Goal: Entertainment & Leisure: Browse casually

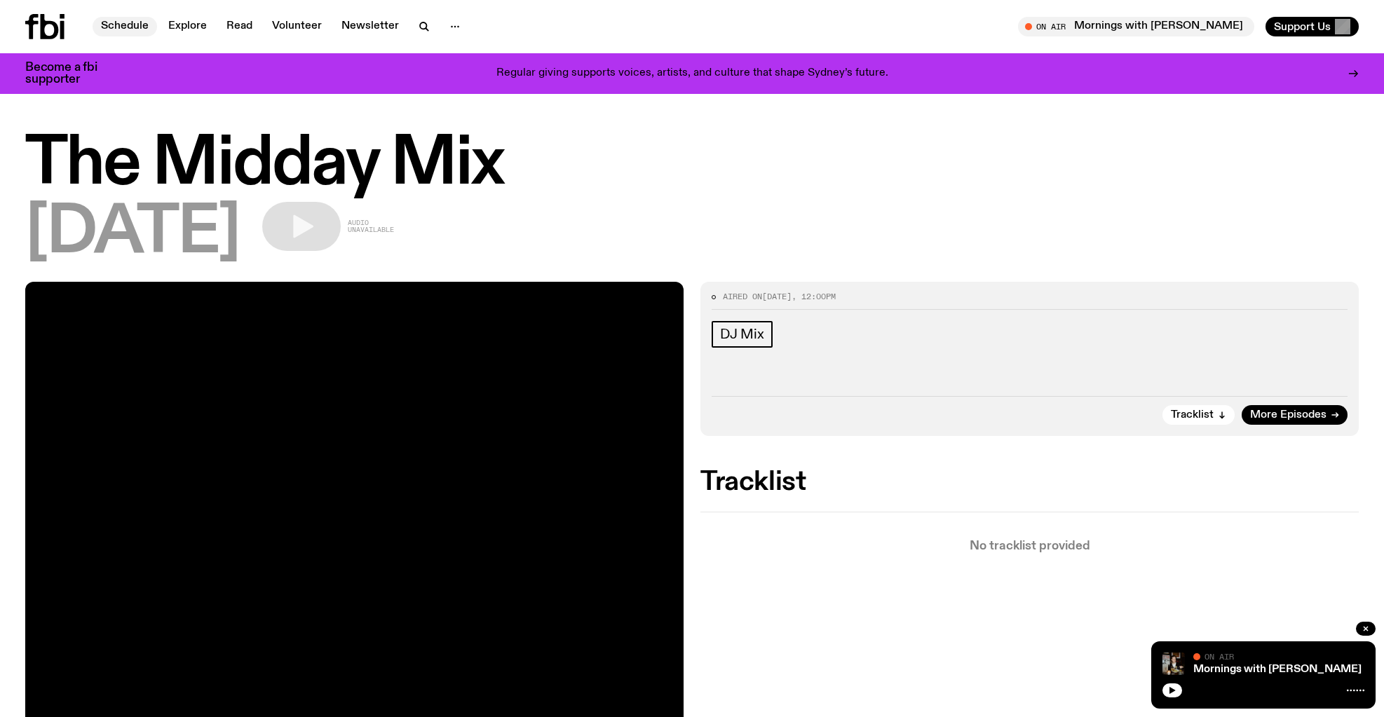
click at [120, 29] on link "Schedule" at bounding box center [125, 27] width 65 height 20
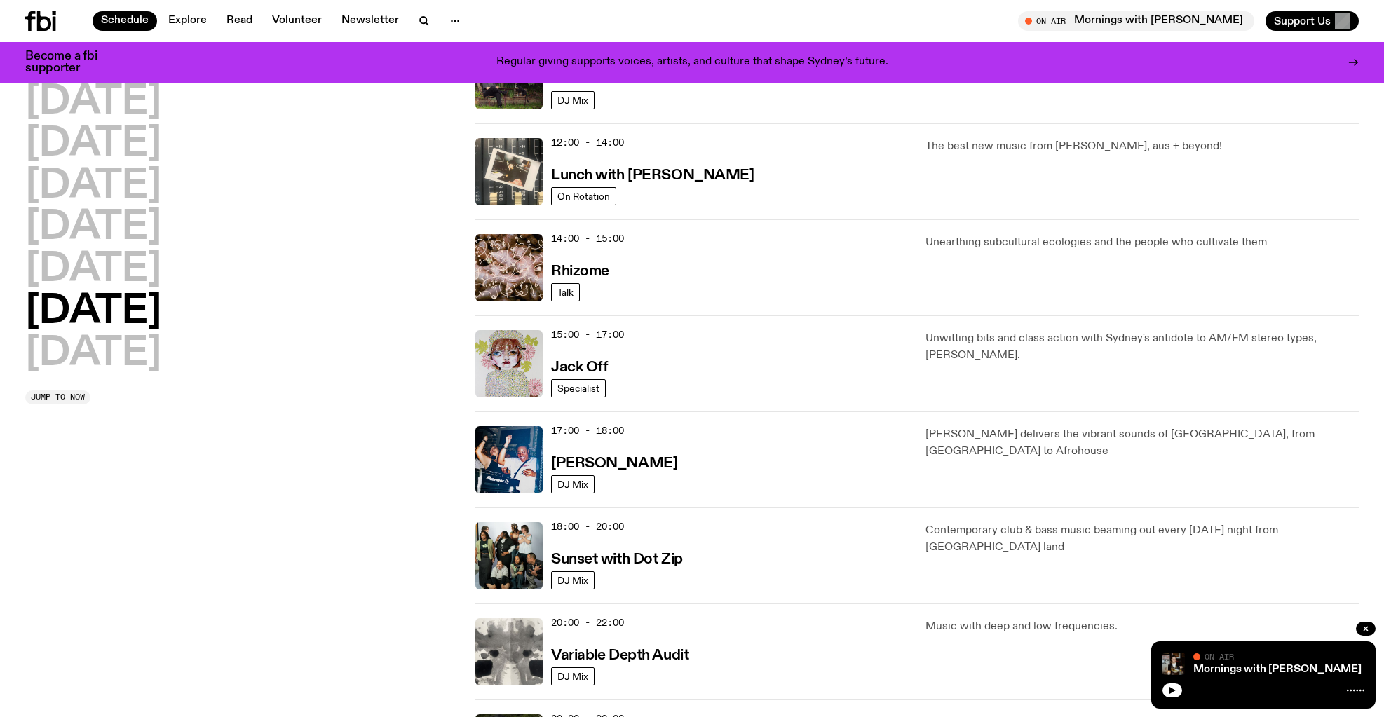
scroll to position [478, 1]
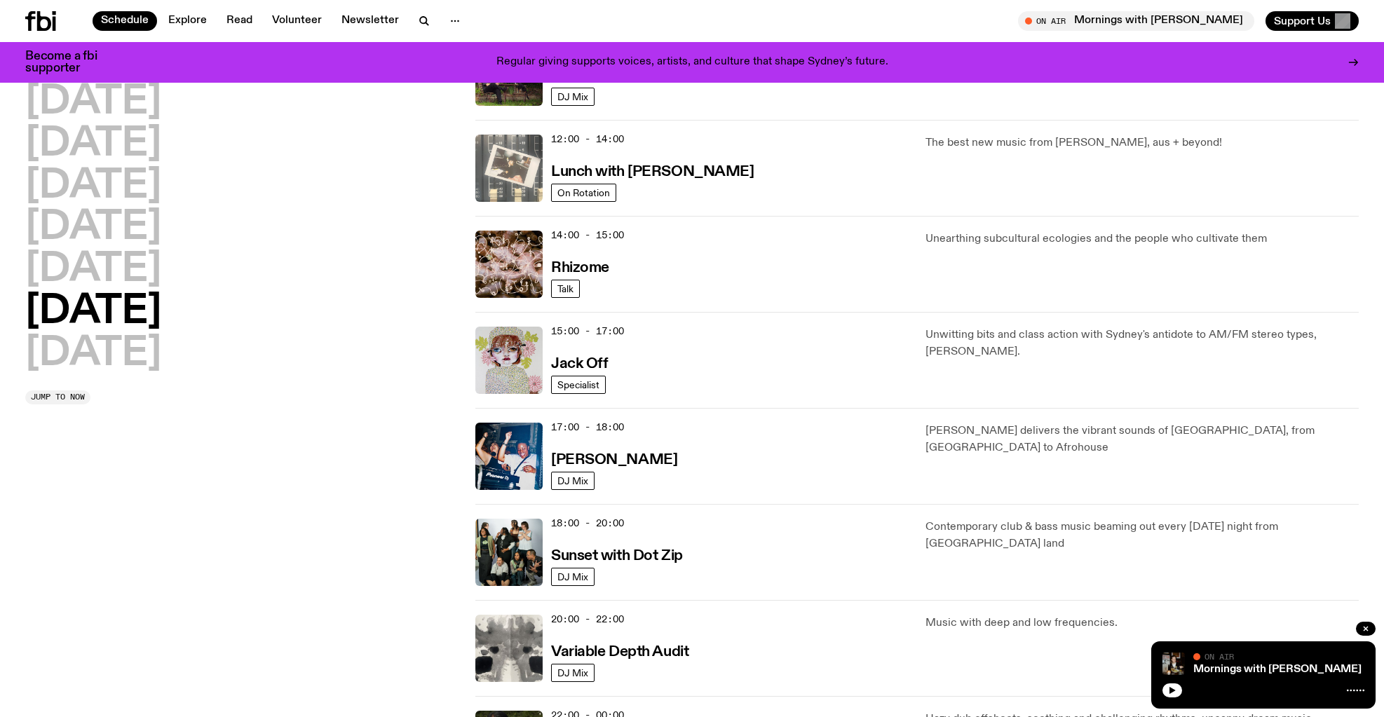
click at [510, 163] on img at bounding box center [508, 168] width 67 height 67
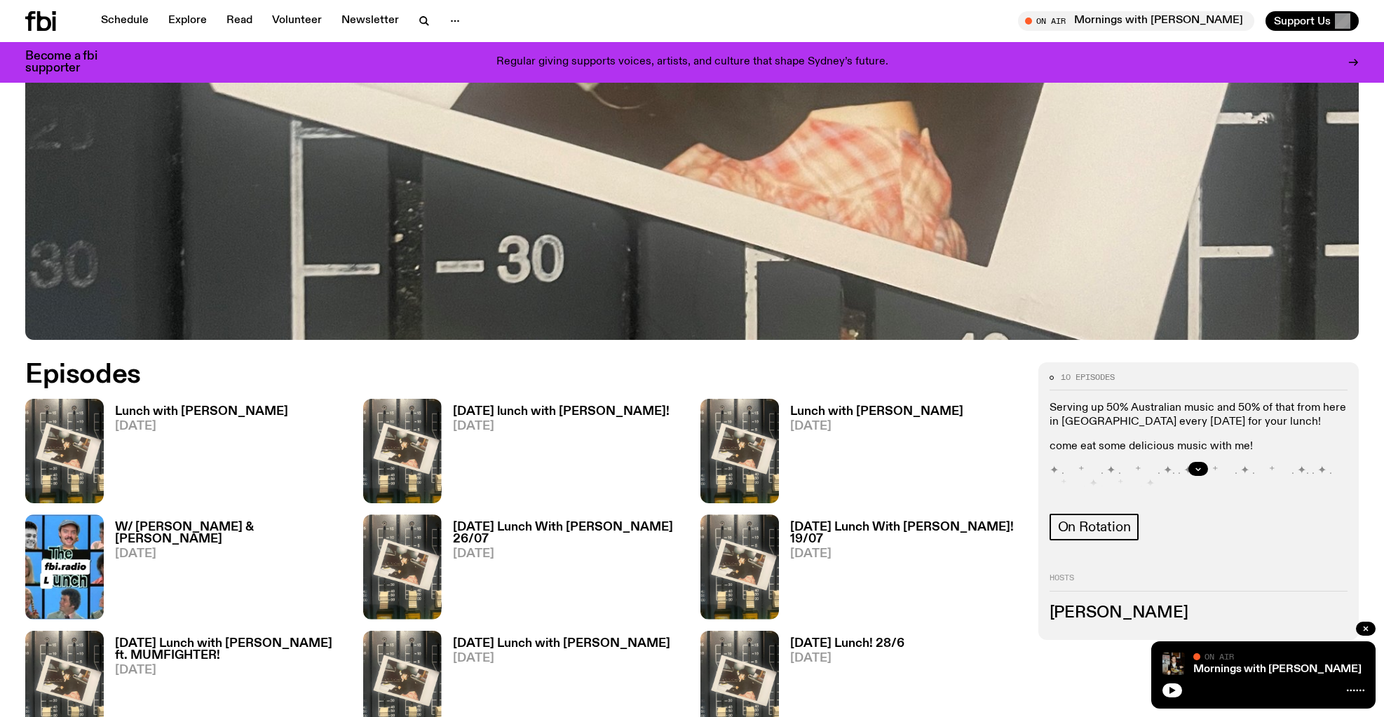
scroll to position [608, 2]
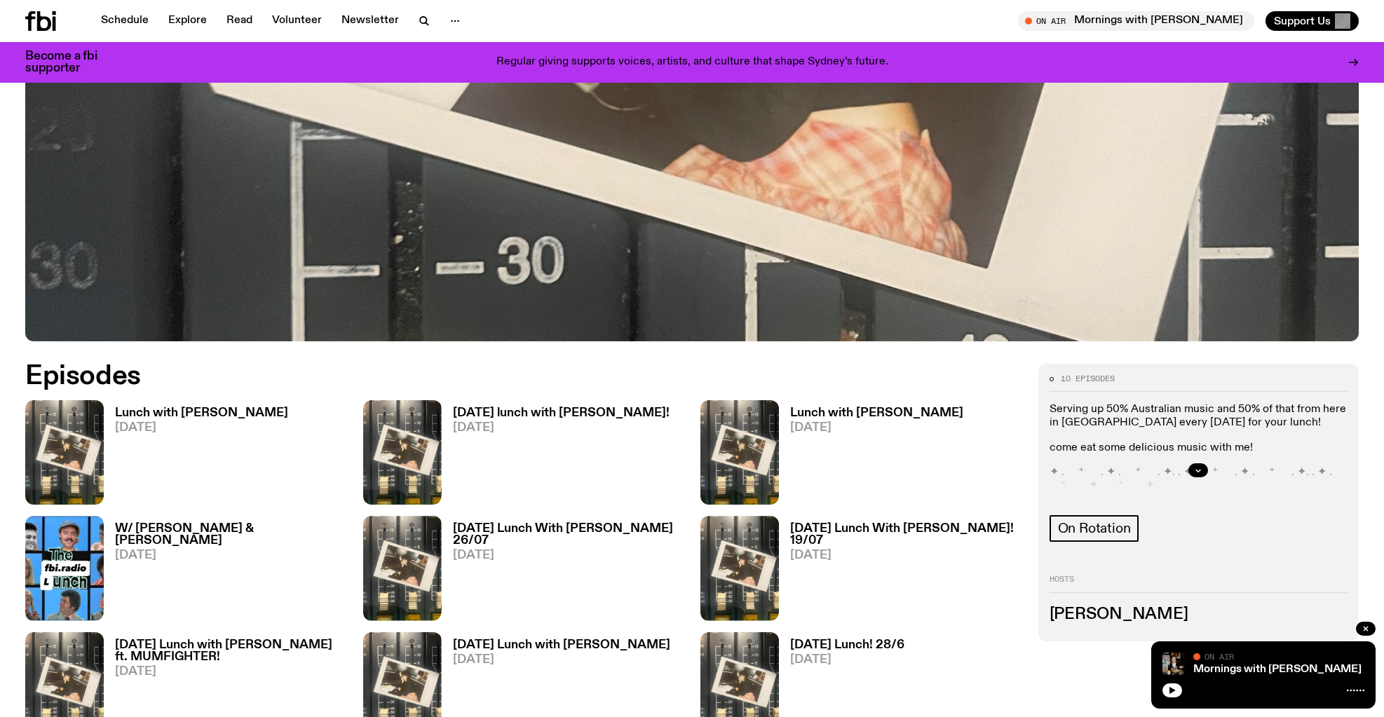
click at [130, 415] on h3 "Lunch with [PERSON_NAME]" at bounding box center [201, 413] width 173 height 12
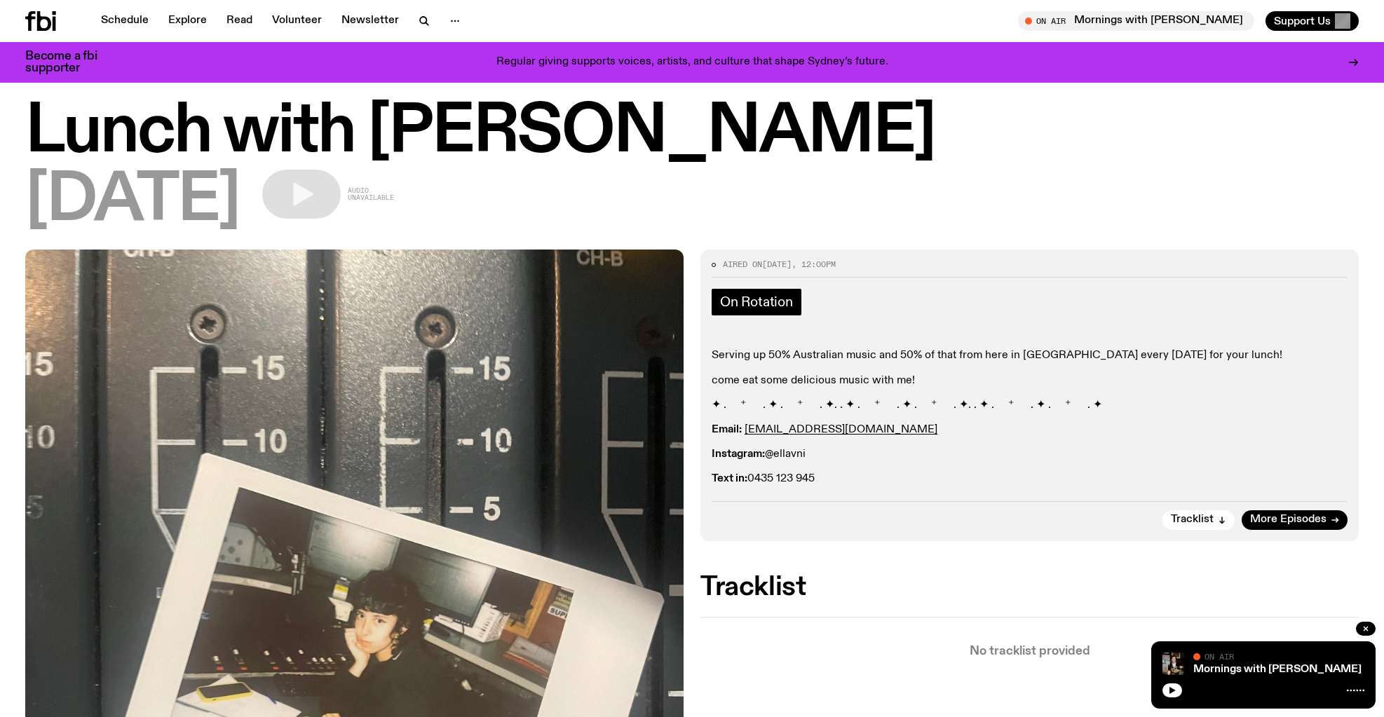
click at [729, 302] on span "On Rotation" at bounding box center [756, 302] width 73 height 15
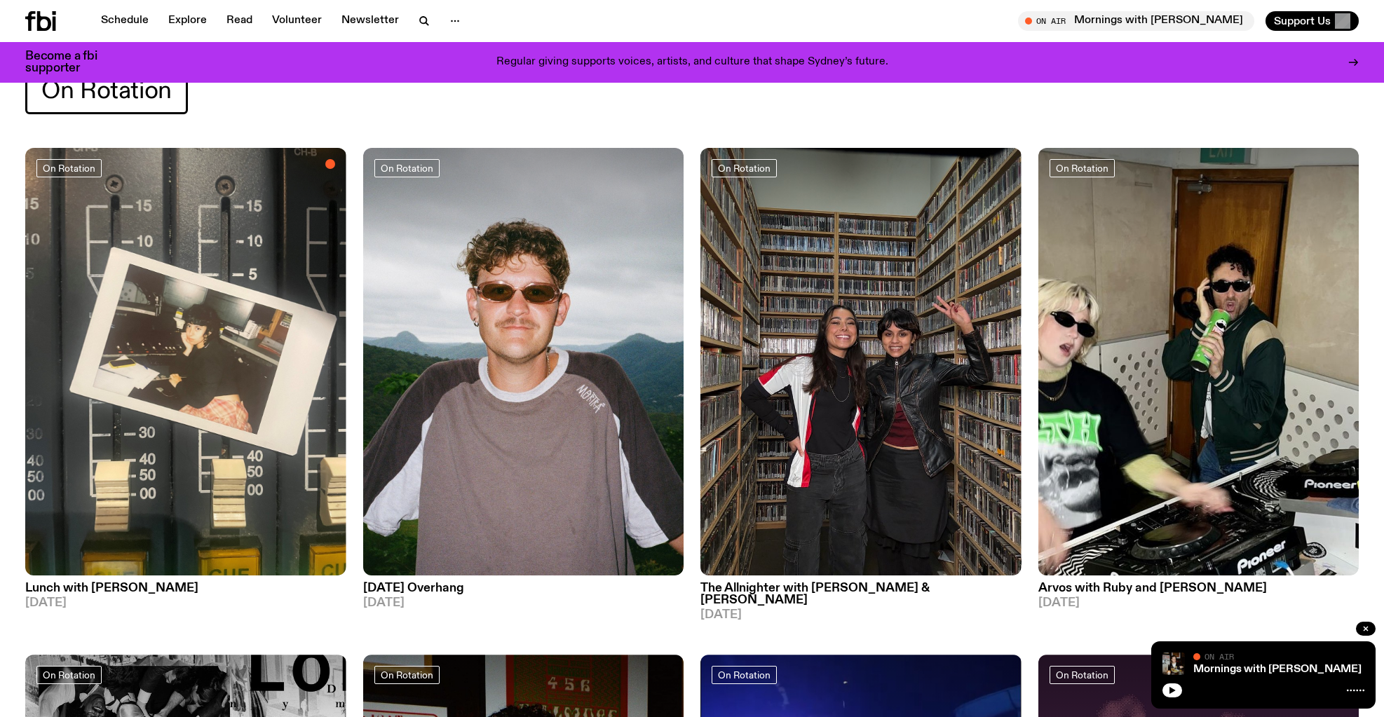
click at [180, 342] on img at bounding box center [185, 362] width 321 height 428
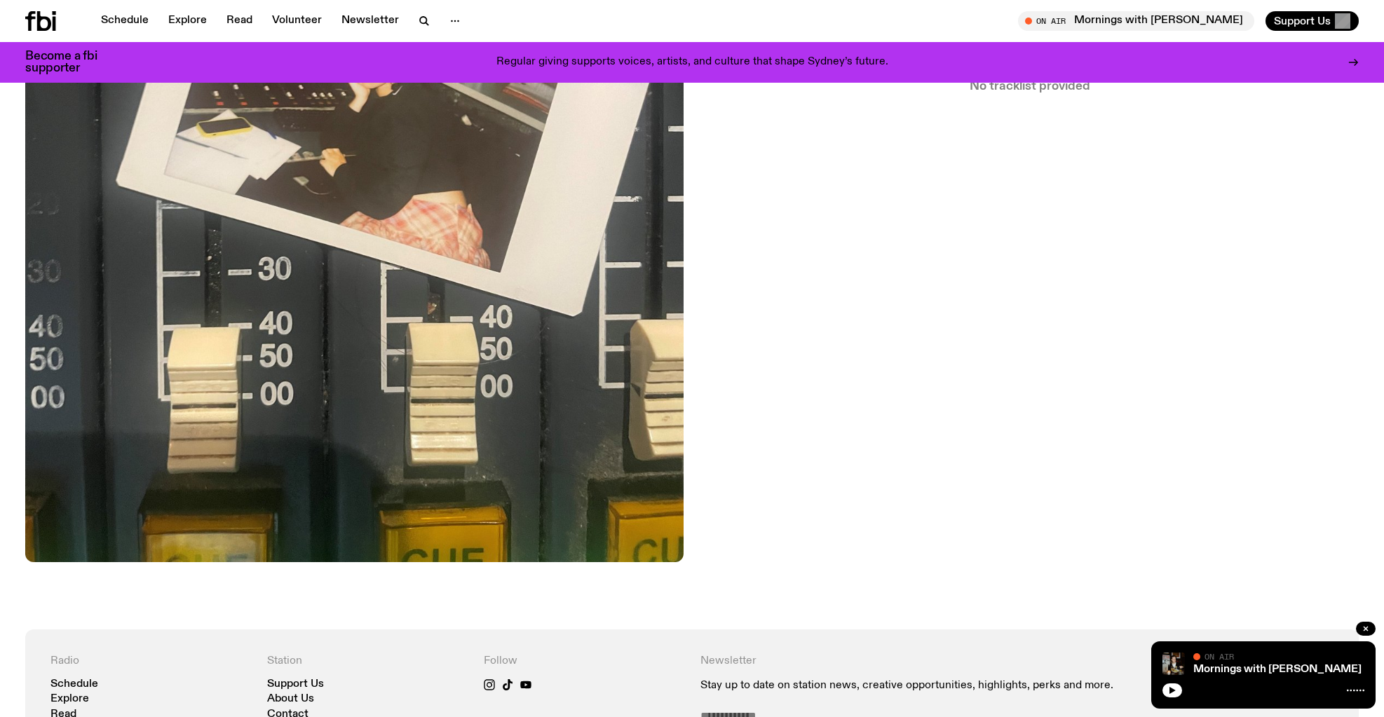
click at [330, 388] on img at bounding box center [354, 123] width 658 height 878
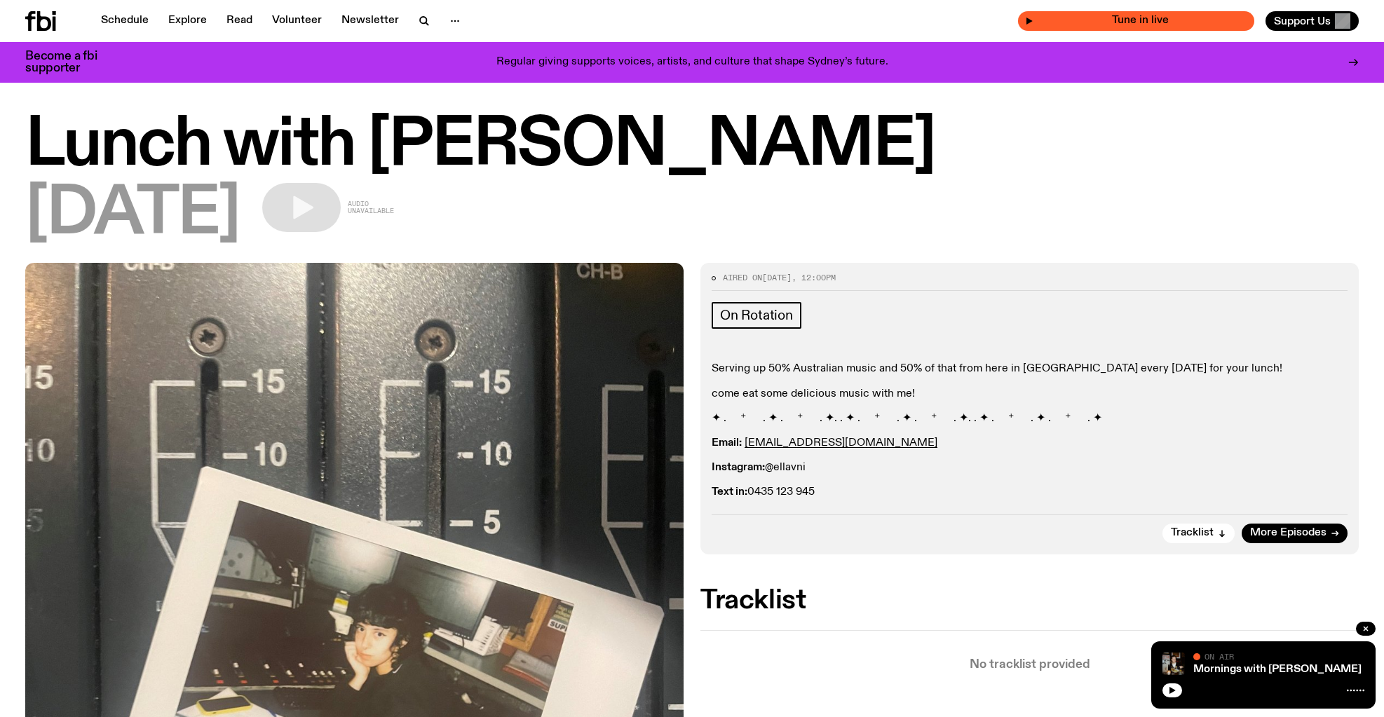
click at [1153, 22] on span "Tune in live" at bounding box center [1141, 20] width 214 height 11
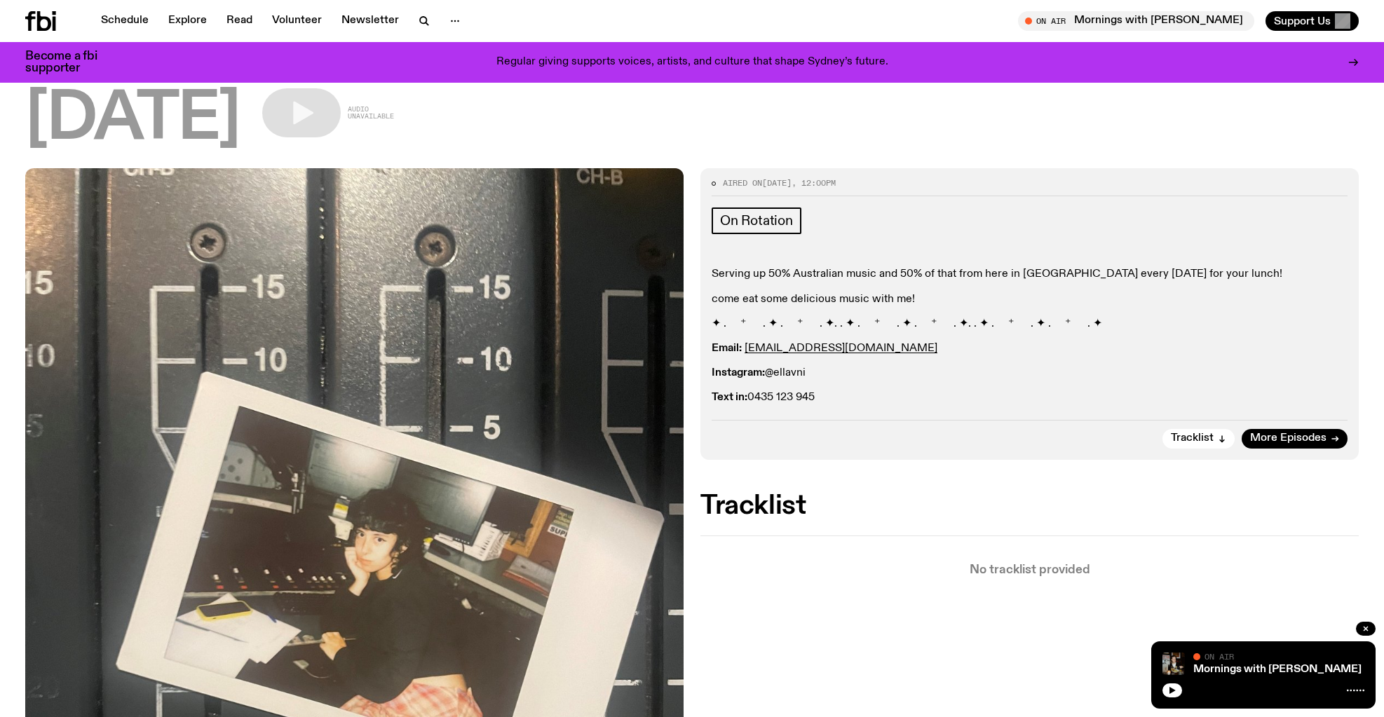
scroll to position [100, 0]
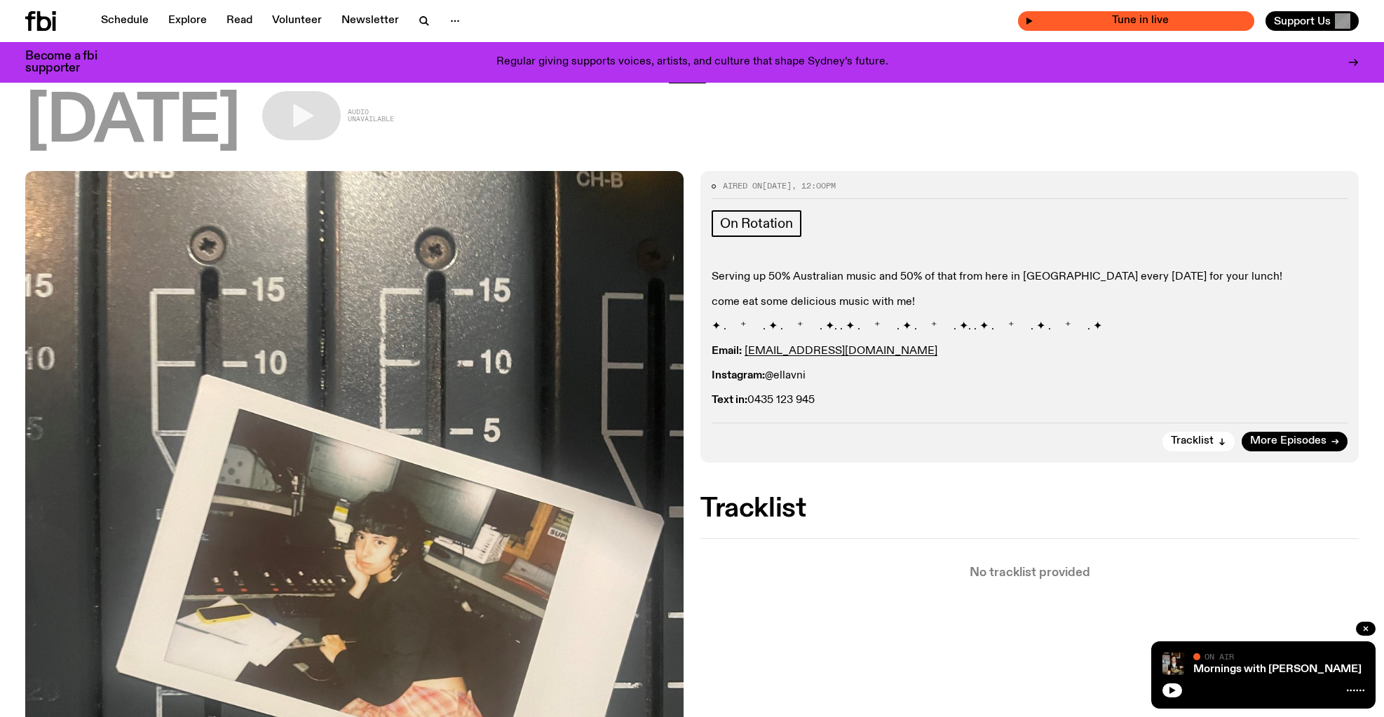
click at [1151, 21] on span "Tune in live" at bounding box center [1141, 20] width 214 height 11
